Goal: Task Accomplishment & Management: Use online tool/utility

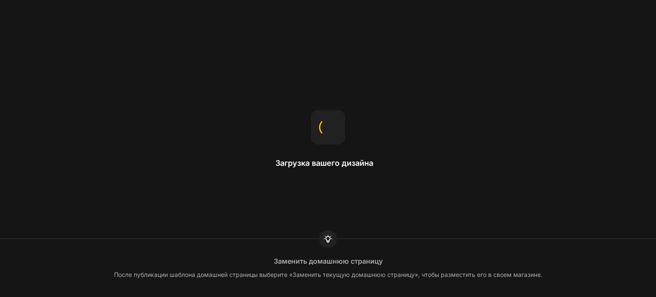
click at [600, 35] on div "Загрузка вашего дизайна Заменить домашнюю страницу После публикации шаблона дом…" at bounding box center [328, 148] width 656 height 297
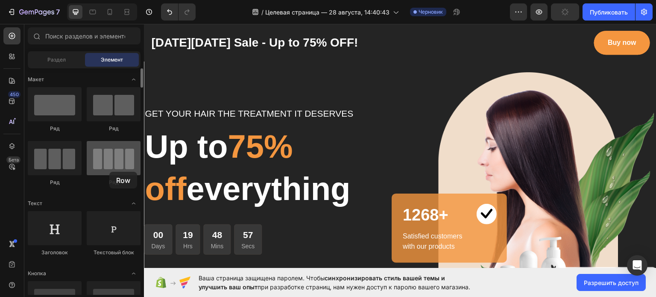
click at [109, 172] on div at bounding box center [114, 158] width 54 height 34
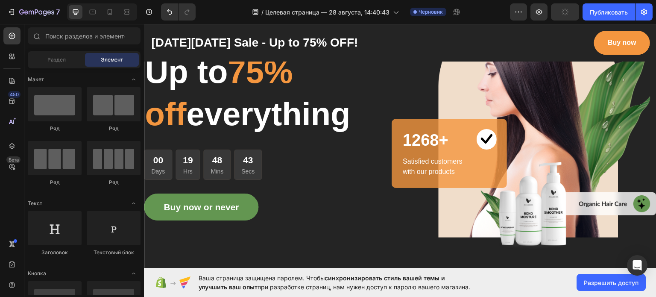
scroll to position [79, 0]
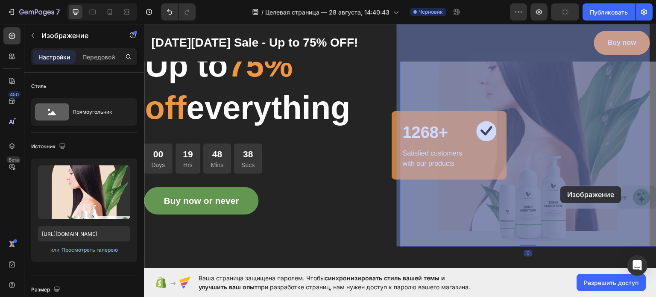
drag, startPoint x: 556, startPoint y: 158, endPoint x: 562, endPoint y: 187, distance: 28.8
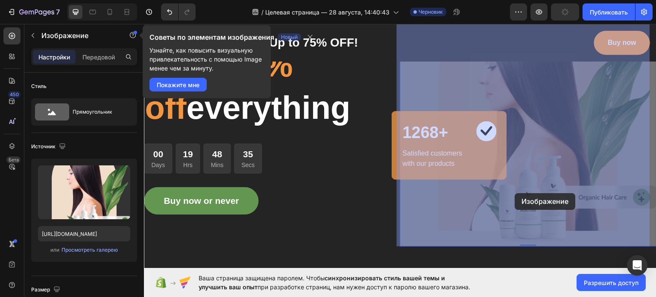
drag, startPoint x: 562, startPoint y: 187, endPoint x: 519, endPoint y: 193, distance: 43.1
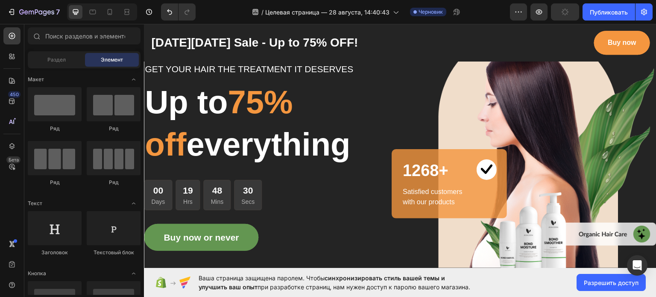
scroll to position [40, 0]
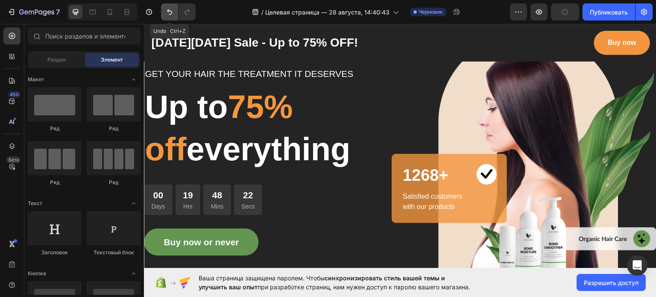
click at [167, 6] on button "Отменить/Повторить" at bounding box center [169, 11] width 17 height 17
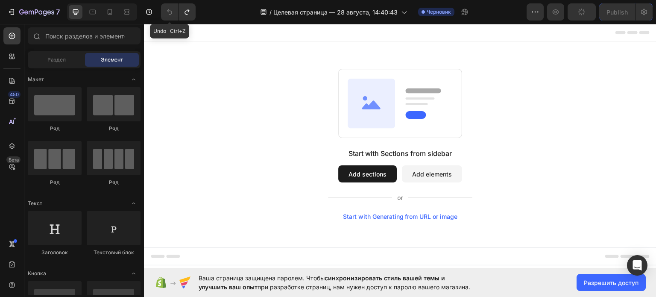
scroll to position [0, 0]
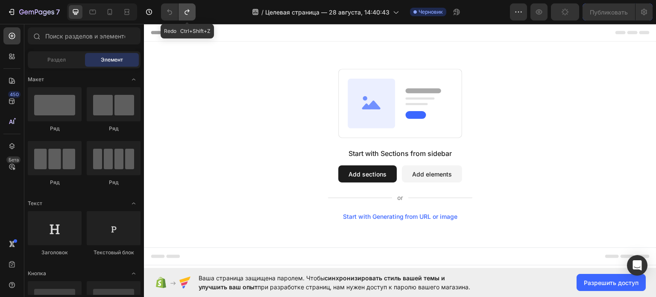
click at [190, 8] on icon "Отменить/Повторить" at bounding box center [187, 12] width 9 height 9
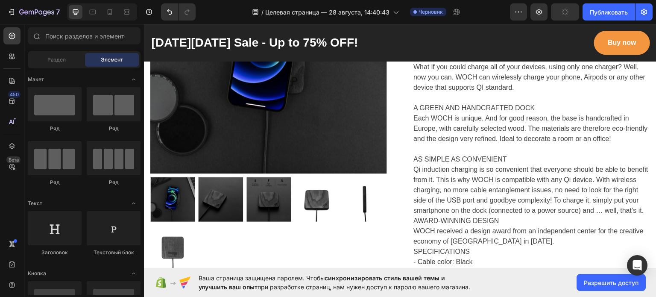
scroll to position [652, 0]
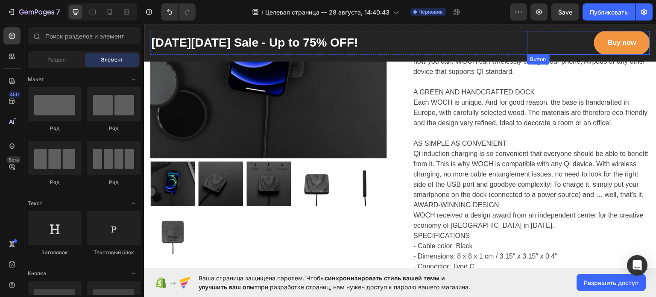
click at [565, 35] on div "Buy now Button" at bounding box center [588, 42] width 123 height 24
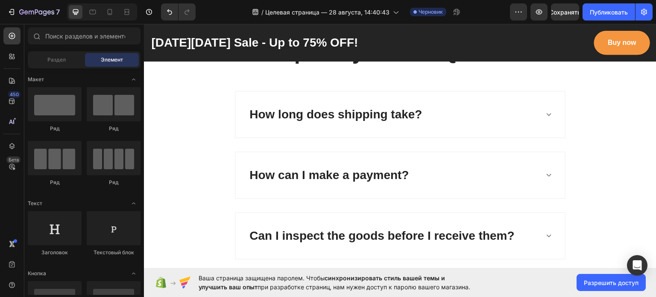
scroll to position [3012, 0]
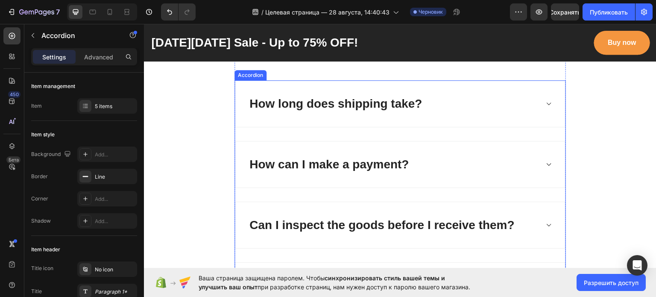
click at [548, 103] on icon at bounding box center [548, 103] width 6 height 7
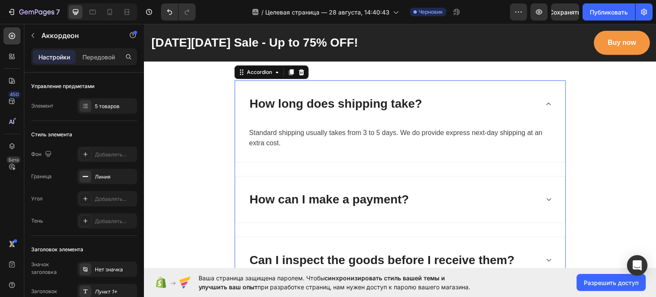
click at [544, 97] on div "How long does shipping take?" at bounding box center [400, 103] width 330 height 46
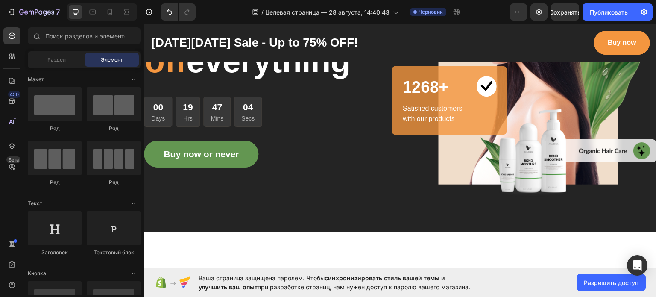
scroll to position [0, 0]
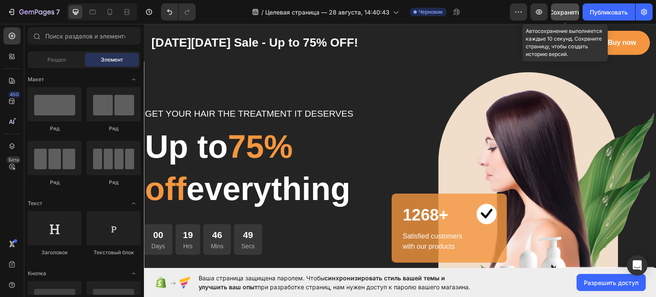
click at [560, 10] on font "Сохранять" at bounding box center [565, 12] width 32 height 7
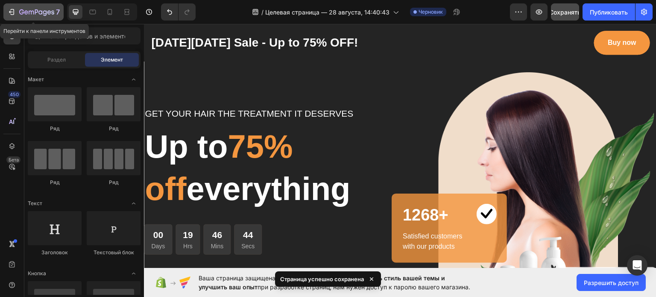
click at [10, 8] on icon "button" at bounding box center [11, 12] width 9 height 9
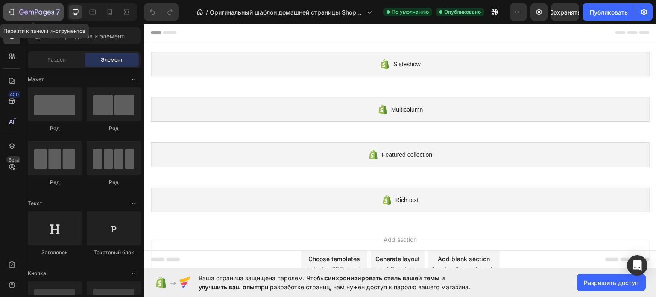
click at [12, 10] on icon "button" at bounding box center [11, 12] width 9 height 9
